Goal: Book appointment/travel/reservation

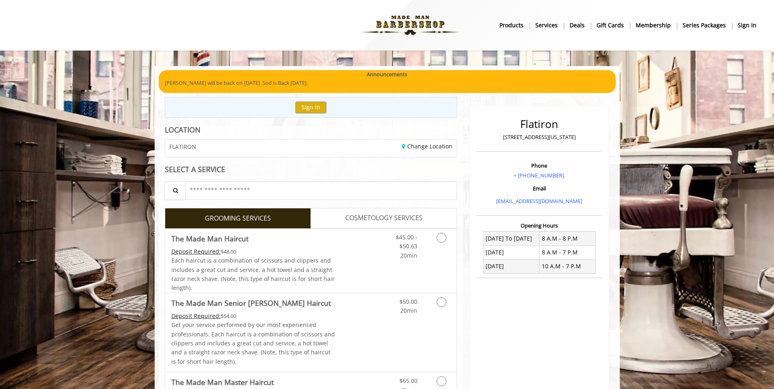
click at [387, 21] on img at bounding box center [410, 25] width 112 height 45
click at [328, 249] on div "Deposit Required: $48.00" at bounding box center [253, 251] width 164 height 9
